Goal: Task Accomplishment & Management: Use online tool/utility

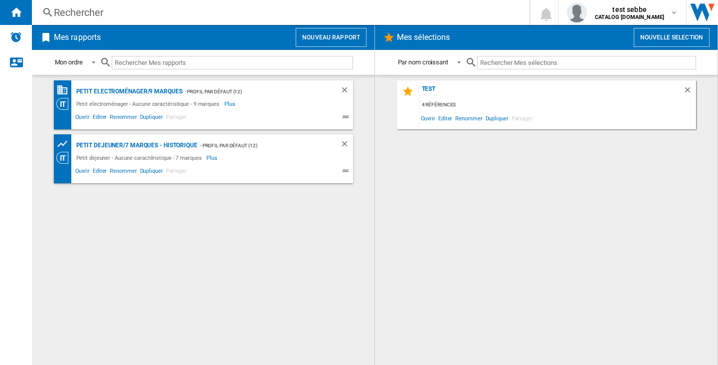
click at [660, 44] on button "Nouvelle selection" at bounding box center [672, 37] width 76 height 19
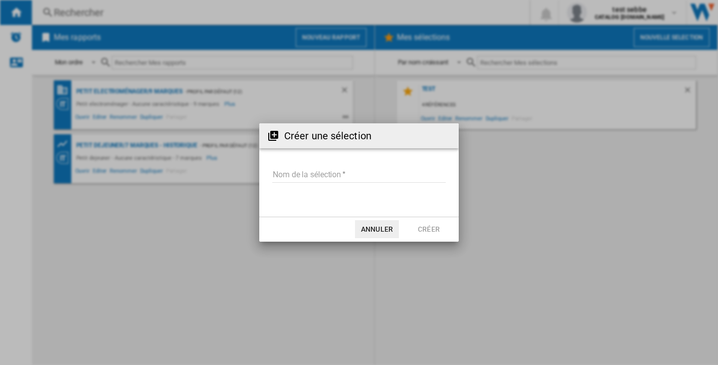
click at [367, 176] on input "Nom de la sélection" at bounding box center [359, 175] width 174 height 15
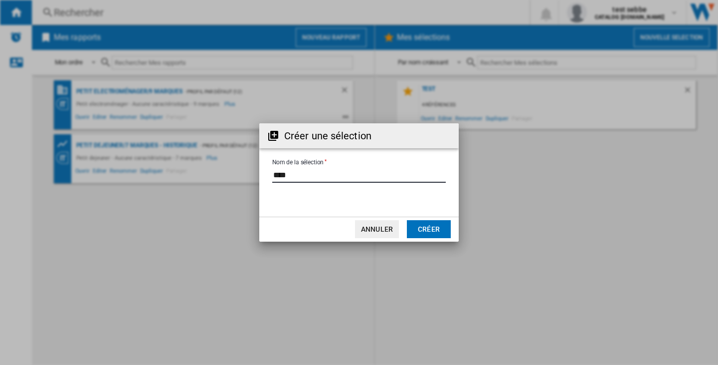
type input "****"
click at [430, 227] on button "Créer" at bounding box center [429, 229] width 44 height 18
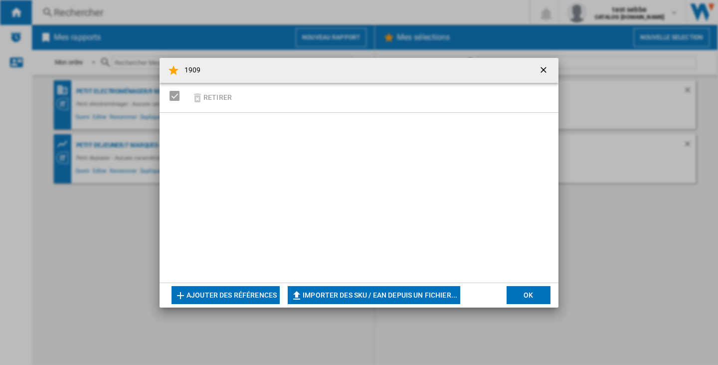
click at [420, 296] on button "Importer des SKU / EAN depuis un fichier..." at bounding box center [374, 295] width 173 height 18
type input "**********"
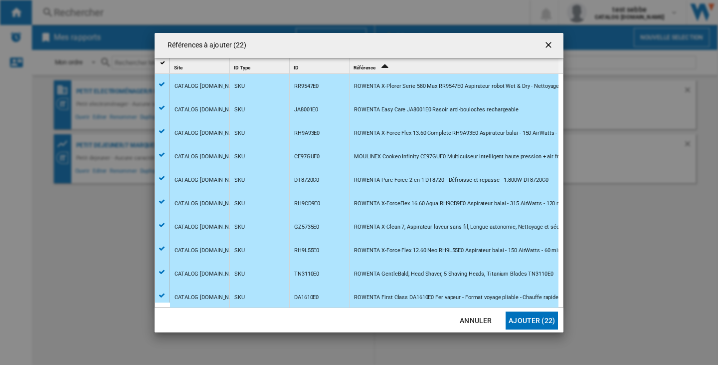
scroll to position [282, 0]
click at [524, 319] on button "Ajouter (22)" at bounding box center [532, 320] width 52 height 18
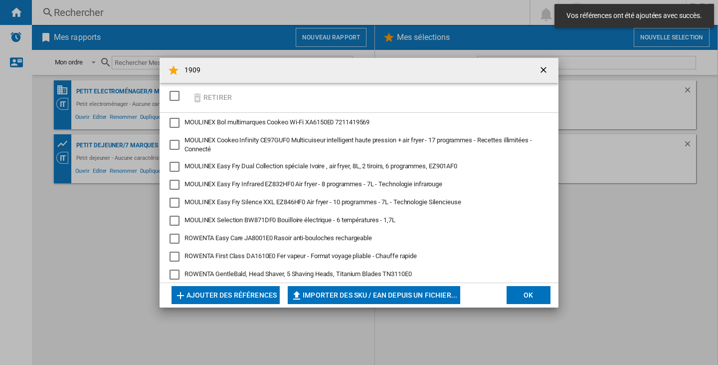
click at [542, 303] on button "OK" at bounding box center [529, 295] width 44 height 18
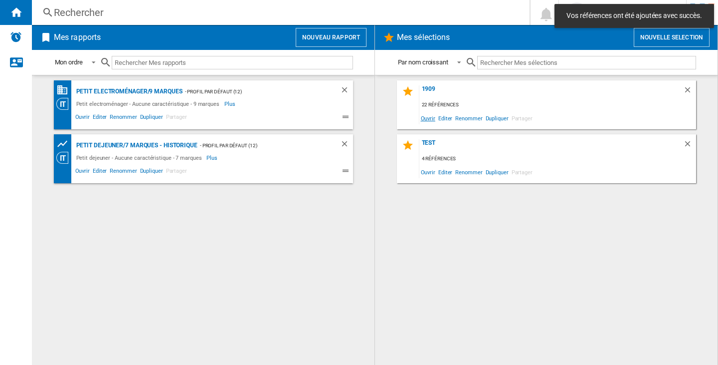
click at [424, 120] on span "Ouvrir" at bounding box center [428, 117] width 17 height 13
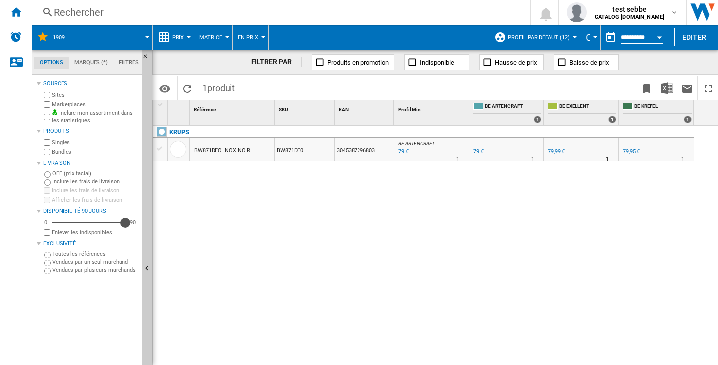
drag, startPoint x: 57, startPoint y: 220, endPoint x: 130, endPoint y: 221, distance: 72.3
click at [125, 211] on div "90" at bounding box center [125, 211] width 0 height 0
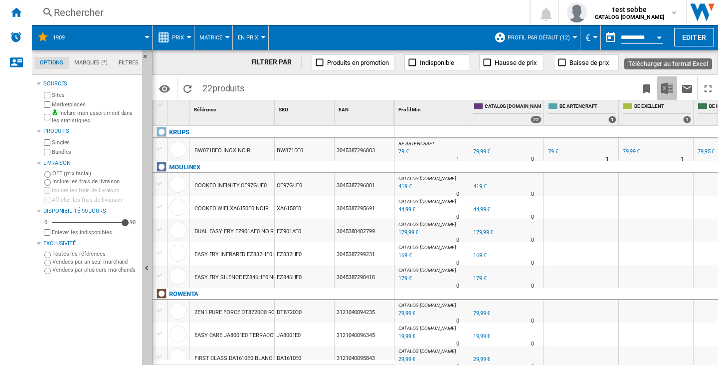
click at [659, 85] on button "Télécharger au format Excel" at bounding box center [667, 87] width 20 height 23
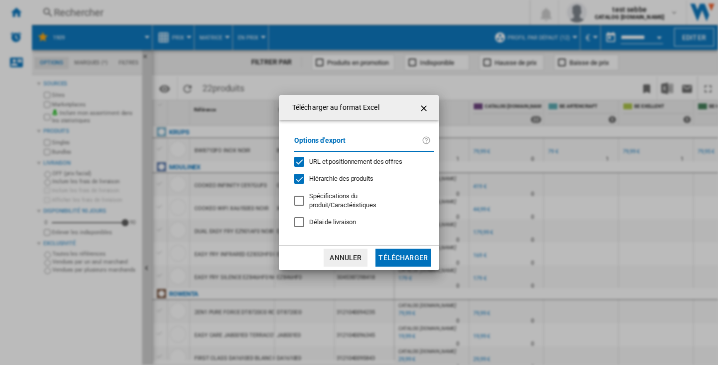
click at [323, 180] on span "Hiérarchie des produits" at bounding box center [341, 178] width 64 height 7
click at [333, 165] on span "URL et positionnement des offres" at bounding box center [355, 161] width 93 height 7
click at [403, 259] on button "Télécharger" at bounding box center [403, 257] width 55 height 18
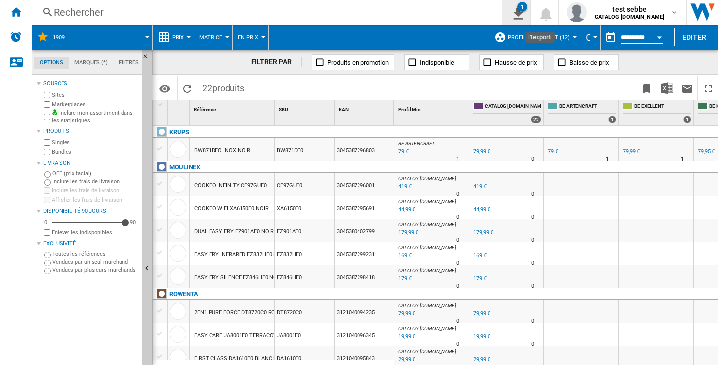
click at [527, 6] on div "1" at bounding box center [522, 7] width 10 height 10
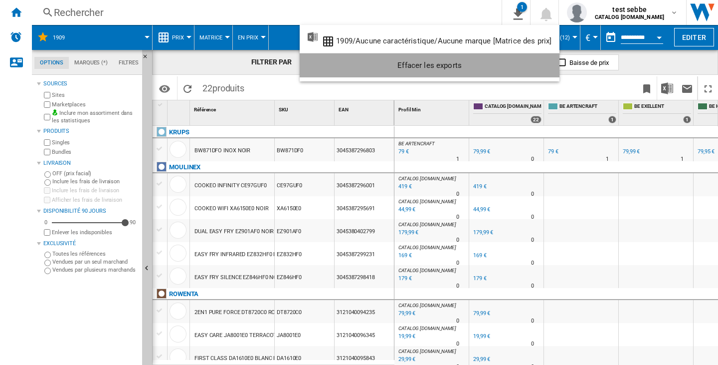
click at [533, 67] on div "Effacer les exports" at bounding box center [430, 65] width 244 height 18
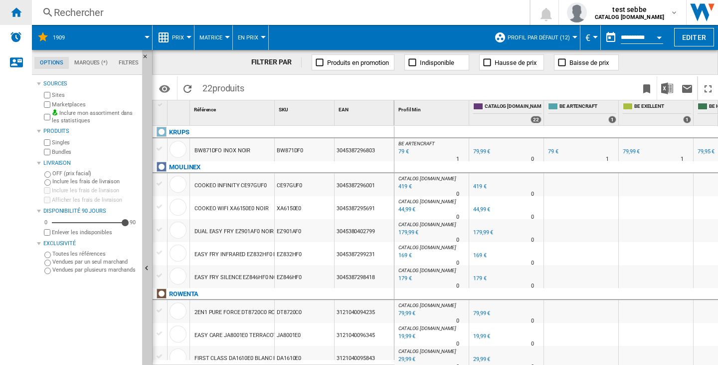
click at [10, 14] on ng-md-icon "Accueil" at bounding box center [16, 12] width 12 height 12
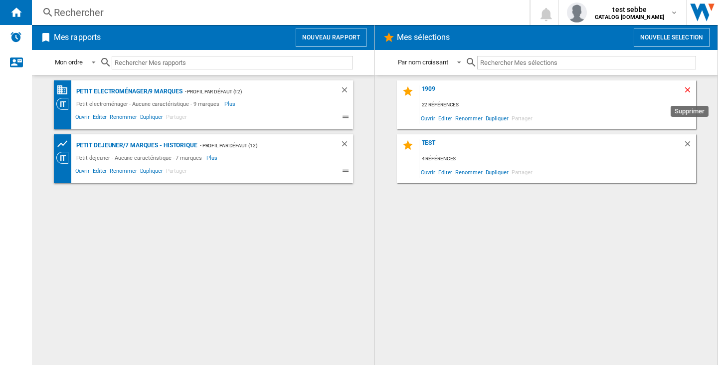
click at [687, 90] on ng-md-icon "Supprimer" at bounding box center [689, 91] width 12 height 12
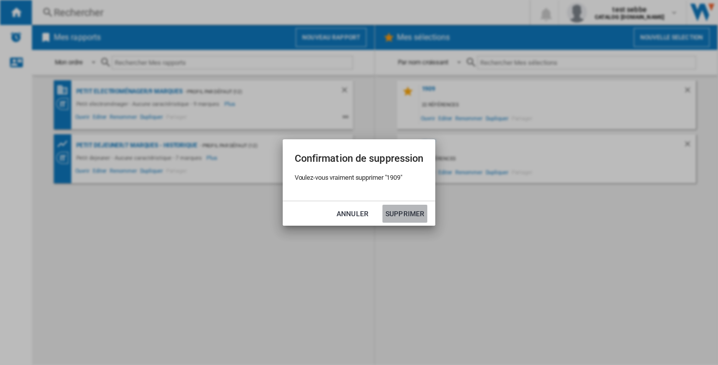
click at [420, 217] on button "Supprimer" at bounding box center [405, 214] width 45 height 18
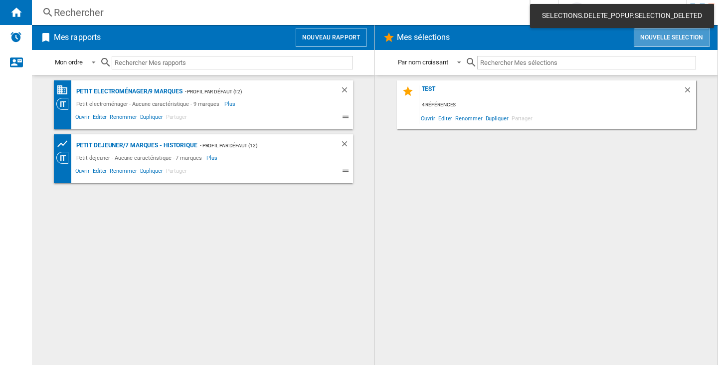
click at [656, 44] on button "Nouvelle selection" at bounding box center [672, 37] width 76 height 19
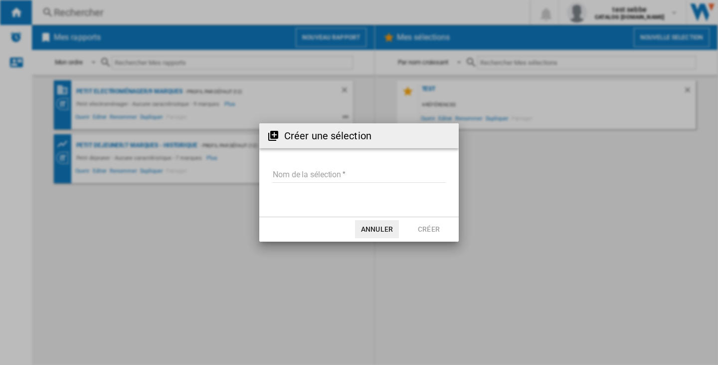
click at [400, 183] on md-input-container "Nom de la sélection" at bounding box center [359, 181] width 176 height 29
click at [399, 180] on input "Nom de la sélection" at bounding box center [359, 175] width 174 height 15
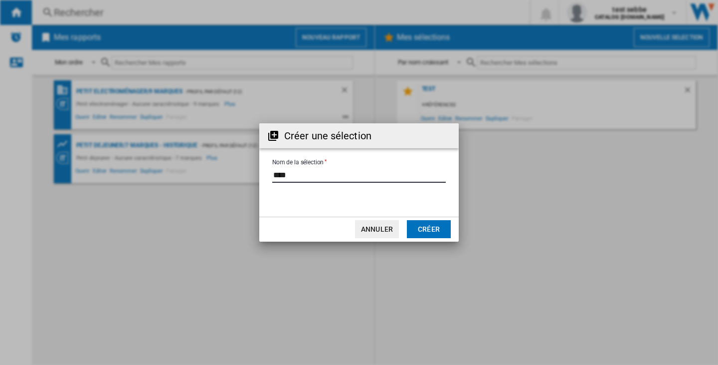
type input "****"
click at [422, 229] on button "Créer" at bounding box center [429, 229] width 44 height 18
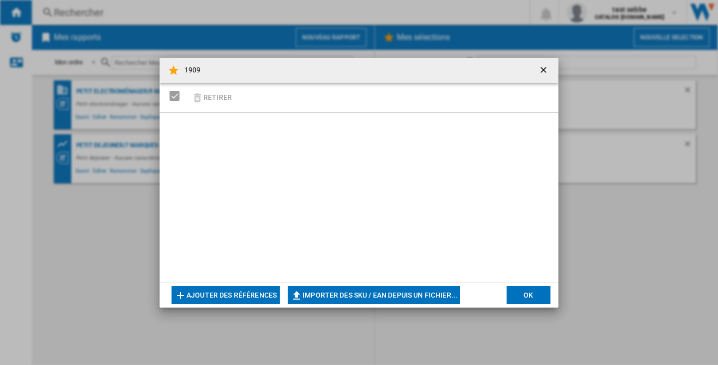
click at [327, 295] on button "Importer des SKU / EAN depuis un fichier..." at bounding box center [374, 295] width 173 height 18
type input "**********"
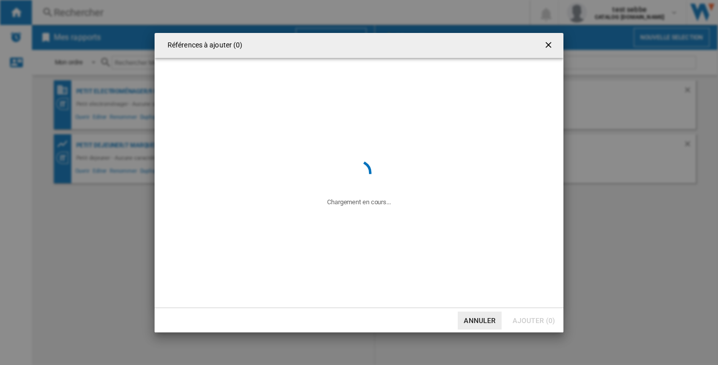
click at [489, 327] on button "Annuler" at bounding box center [480, 320] width 44 height 18
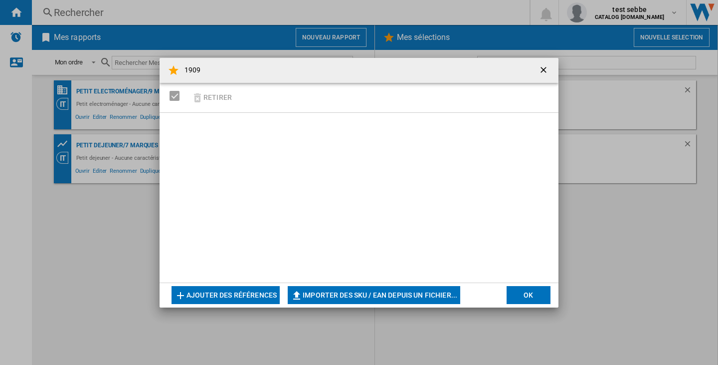
click at [320, 289] on button "Importer des SKU / EAN depuis un fichier..." at bounding box center [374, 295] width 173 height 18
type input "**********"
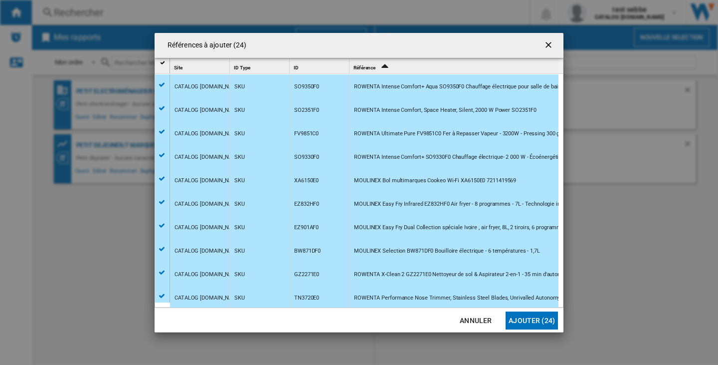
click at [542, 324] on button "Ajouter (24)" at bounding box center [532, 320] width 52 height 18
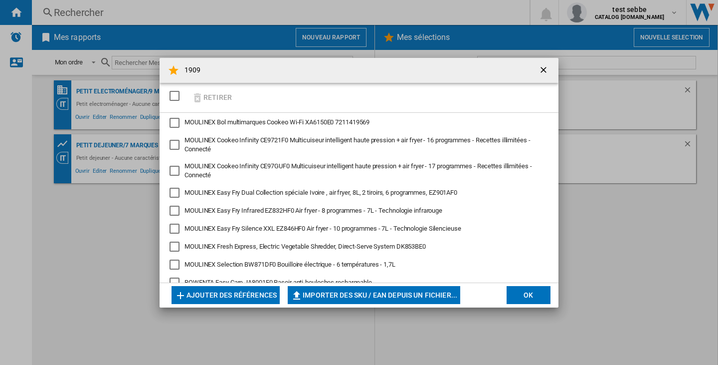
click at [543, 73] on ng-md-icon "getI18NText('BUTTONS.CLOSE_DIALOG')" at bounding box center [545, 71] width 12 height 12
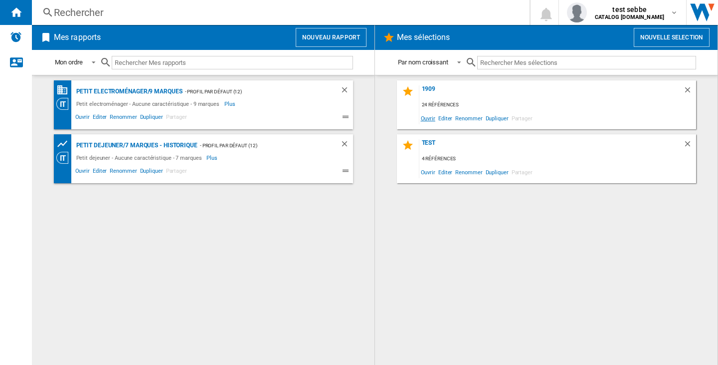
click at [433, 122] on span "Ouvrir" at bounding box center [428, 117] width 17 height 13
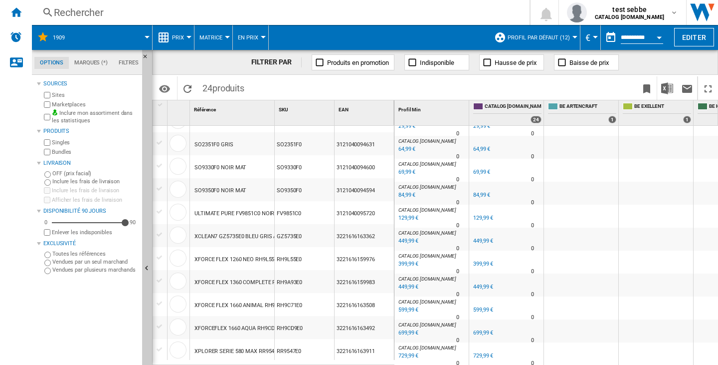
scroll to position [353, 0]
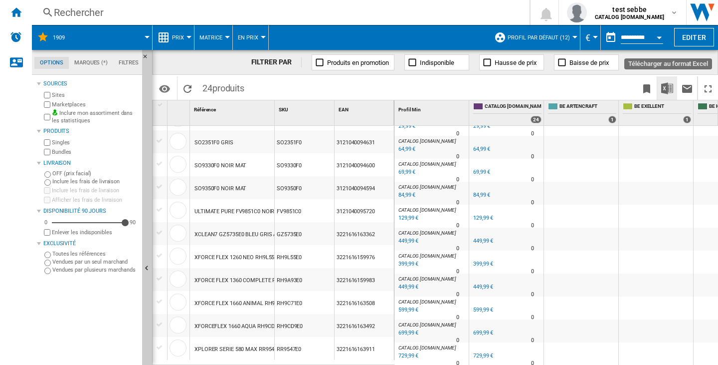
click at [673, 81] on button "Télécharger au format Excel" at bounding box center [667, 87] width 20 height 23
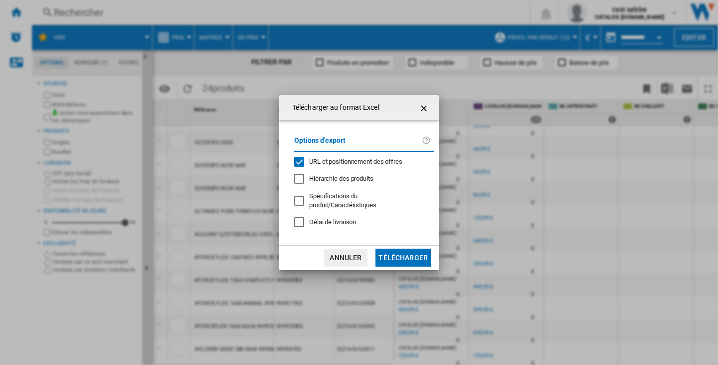
click at [329, 161] on div "URL et positionnement des offres" at bounding box center [355, 161] width 93 height 9
click at [396, 248] on button "Télécharger" at bounding box center [403, 257] width 55 height 18
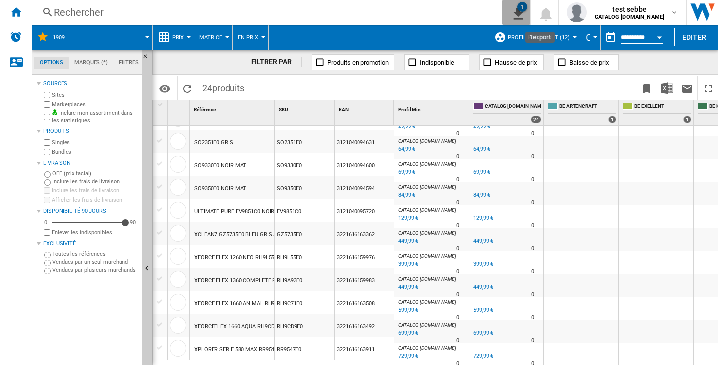
click at [530, 7] on button "1" at bounding box center [516, 12] width 28 height 25
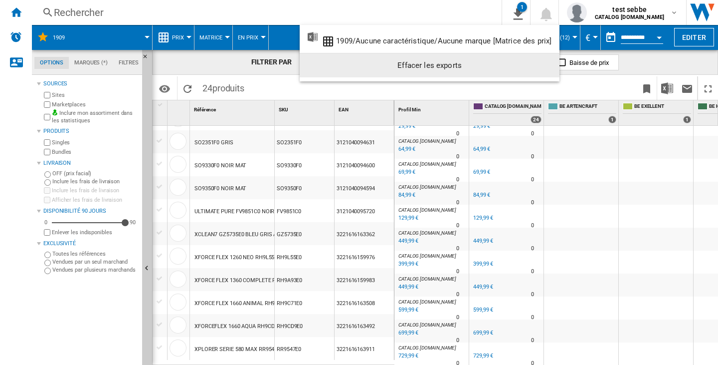
click at [535, 58] on div "Effacer les exports" at bounding box center [430, 65] width 244 height 18
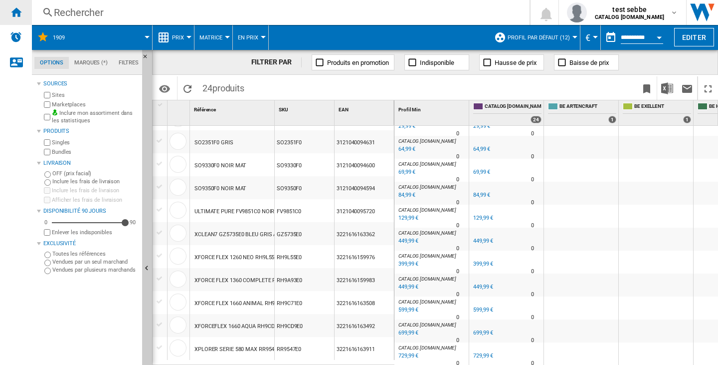
click at [14, 10] on ng-md-icon "Accueil" at bounding box center [16, 12] width 12 height 12
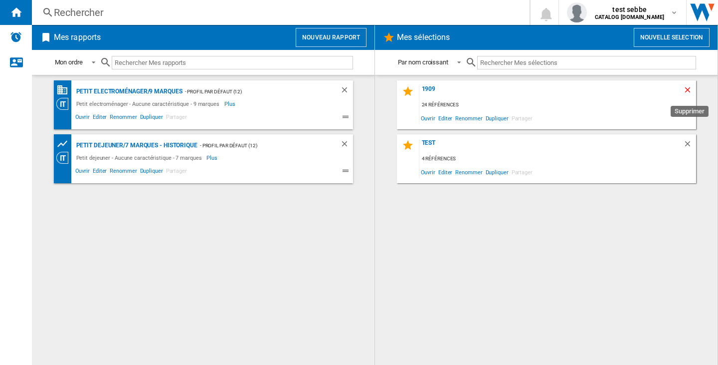
click at [688, 90] on ng-md-icon "Supprimer" at bounding box center [689, 91] width 12 height 12
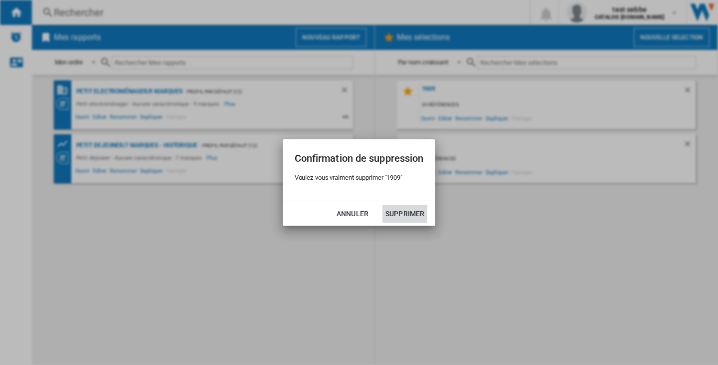
click at [401, 215] on button "Supprimer" at bounding box center [405, 214] width 45 height 18
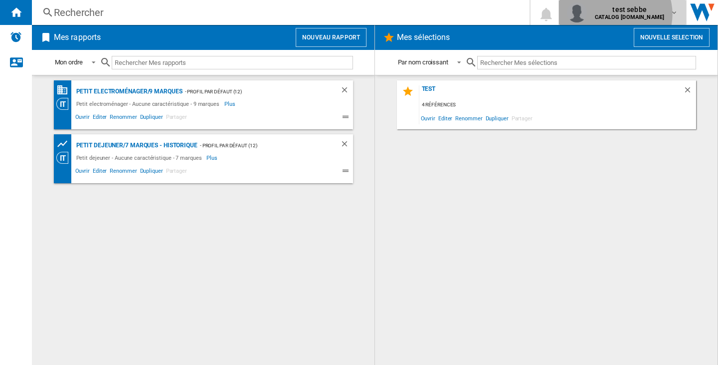
click at [639, 14] on b "CATALOG [DOMAIN_NAME]" at bounding box center [629, 17] width 69 height 6
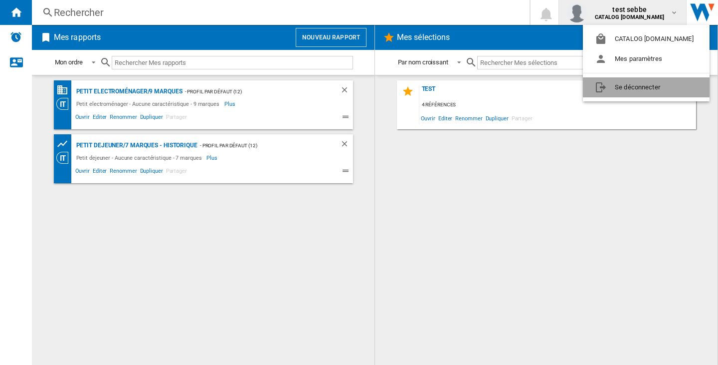
click at [648, 83] on button "Se déconnecter" at bounding box center [646, 87] width 127 height 20
